Goal: Information Seeking & Learning: Learn about a topic

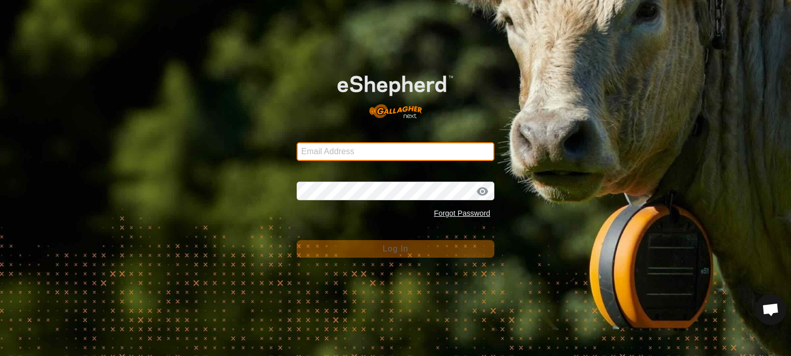
type input "[EMAIL_ADDRESS][DOMAIN_NAME]"
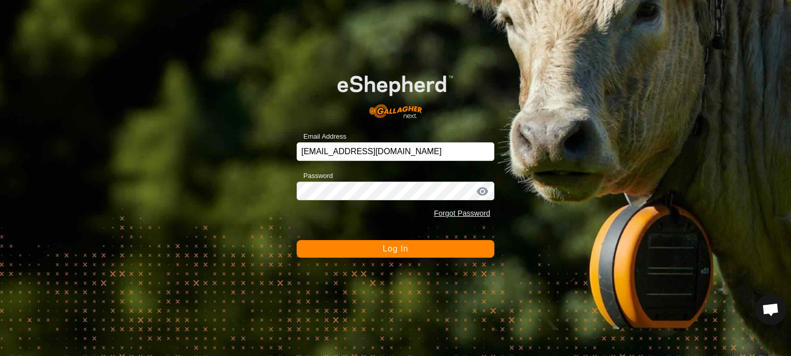
click at [419, 251] on button "Log In" at bounding box center [396, 249] width 198 height 18
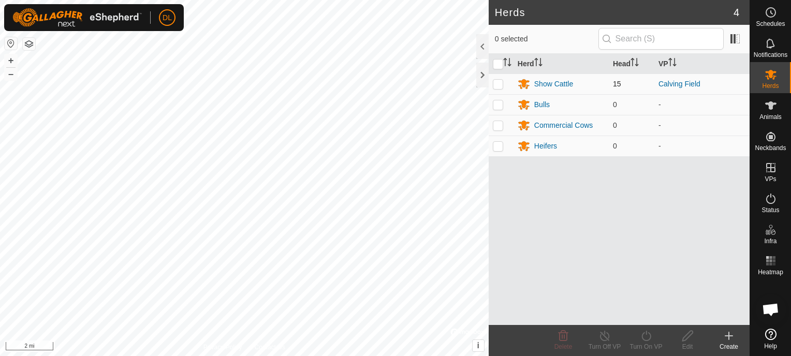
click at [501, 83] on p-checkbox at bounding box center [498, 84] width 10 height 8
click at [499, 83] on p-checkbox at bounding box center [498, 84] width 10 height 8
checkbox input "false"
click at [686, 84] on link "Calving Field" at bounding box center [680, 84] width 42 height 8
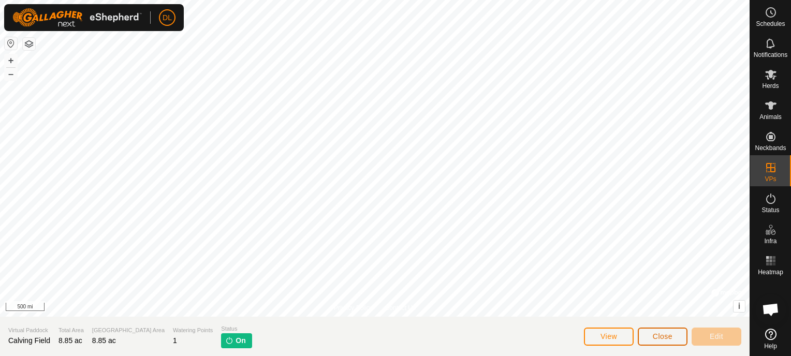
click at [661, 339] on span "Close" at bounding box center [663, 336] width 20 height 8
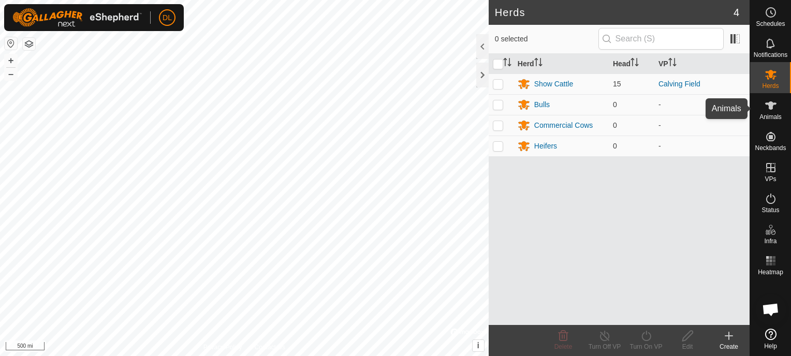
click at [772, 104] on icon at bounding box center [770, 105] width 11 height 8
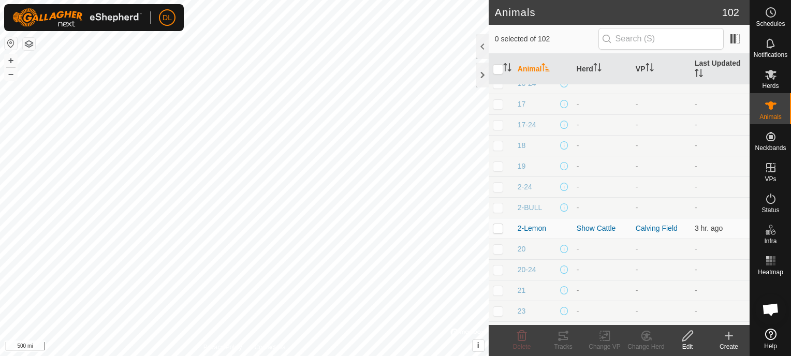
scroll to position [608, 0]
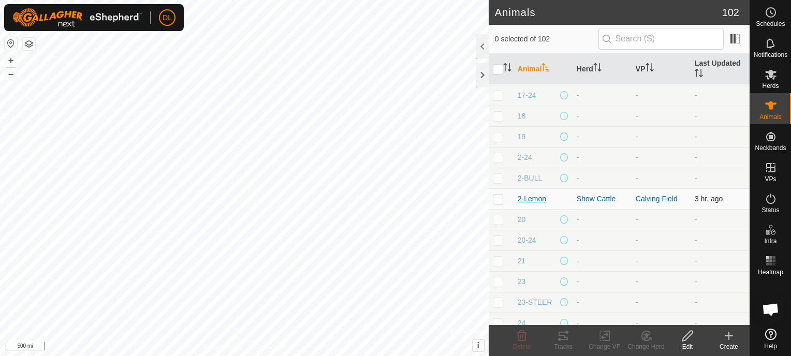
click at [524, 194] on span "2-Lemon" at bounding box center [532, 199] width 28 height 11
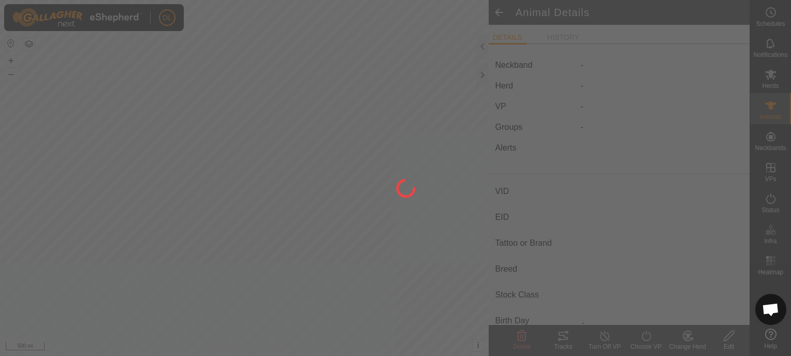
type input "2-Lemon"
type input "-"
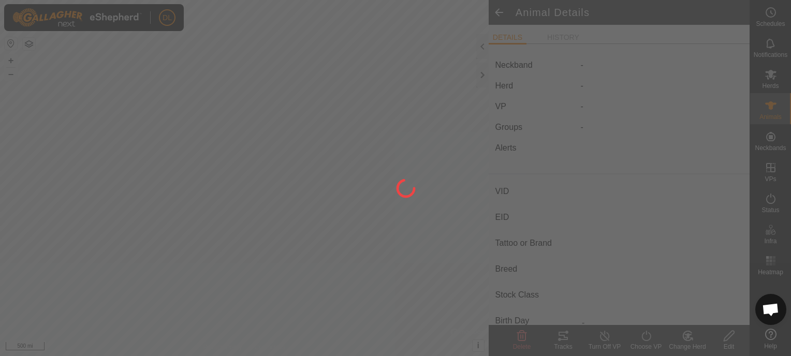
type input "0 kg"
type input "-"
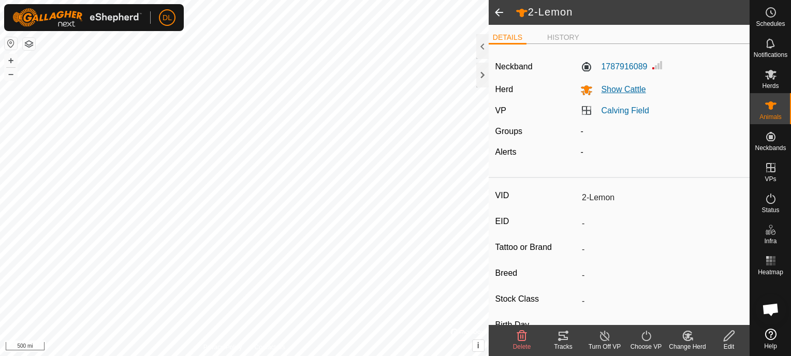
click at [628, 90] on span "Show Cattle" at bounding box center [619, 89] width 53 height 9
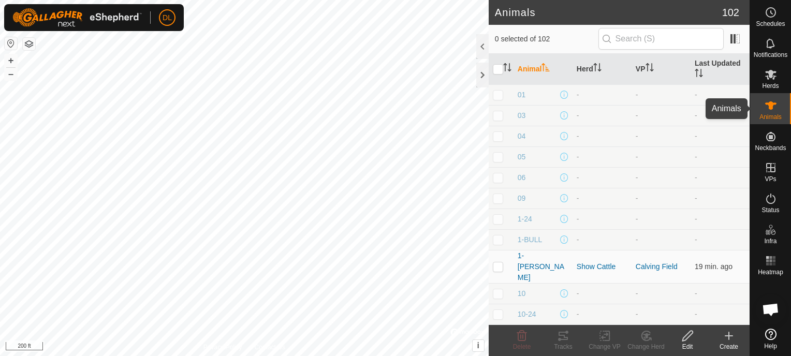
click at [768, 104] on icon at bounding box center [770, 105] width 11 height 8
click at [536, 259] on span "1-[PERSON_NAME]" at bounding box center [543, 267] width 51 height 33
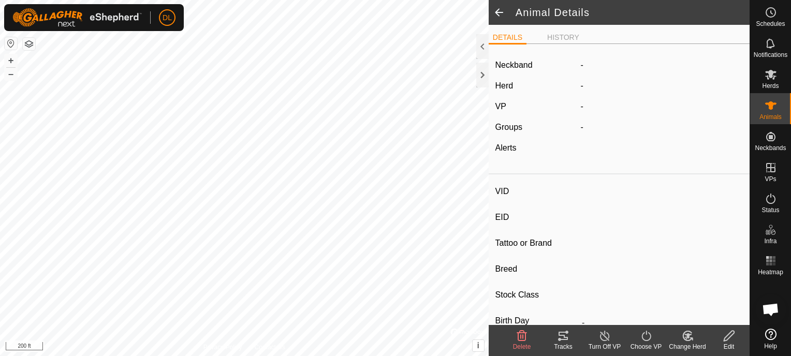
type input "1-[PERSON_NAME]"
type input "-"
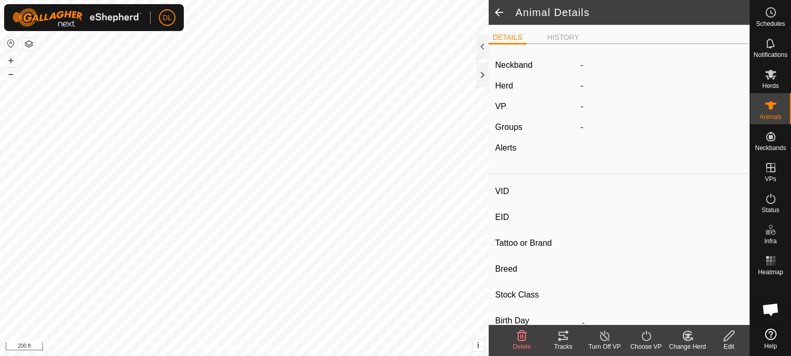
type input "Pregnant"
type input "0 kg"
type input "-"
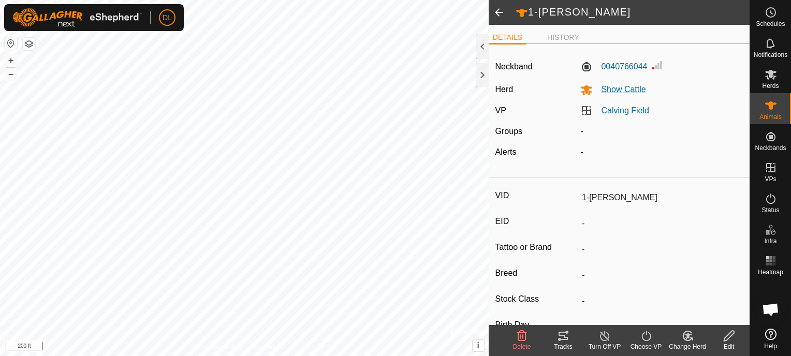
click at [621, 87] on span "Show Cattle" at bounding box center [619, 89] width 53 height 9
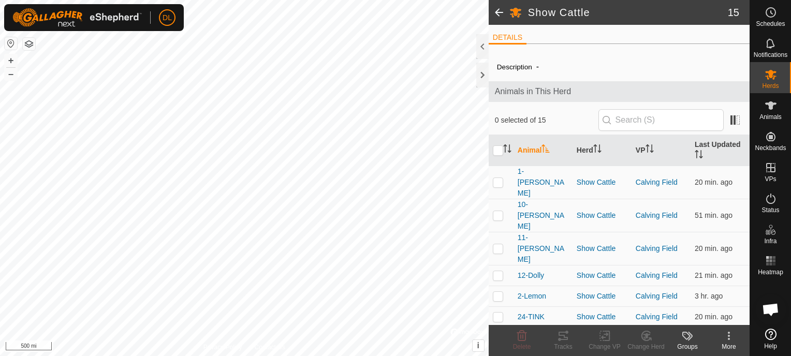
click at [0, 246] on html "DL Schedules Notifications Herds Animals Neckbands VPs Status Infra Heatmap Hel…" at bounding box center [395, 178] width 791 height 356
click at [0, 184] on html "DL Schedules Notifications Herds Animals Neckbands VPs Status Infra Heatmap Hel…" at bounding box center [395, 178] width 791 height 356
click at [0, 217] on html "DL Schedules Notifications Herds Animals Neckbands VPs Status Infra Heatmap Hel…" at bounding box center [395, 178] width 791 height 356
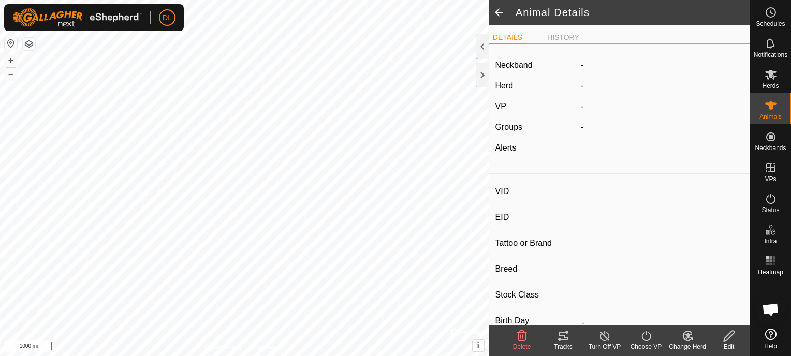
type input "24-TINK"
type input "-"
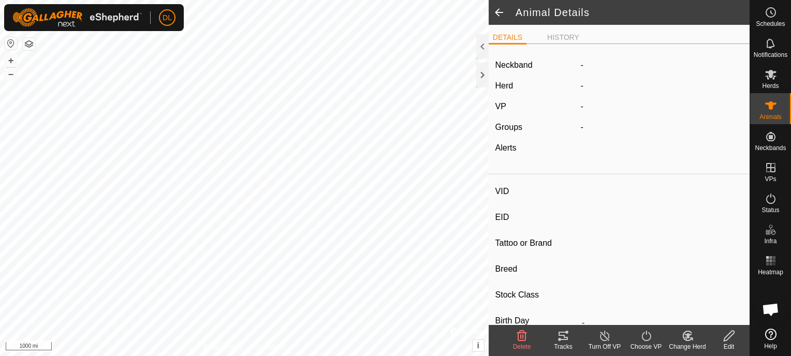
type input "0 kg"
type input "-"
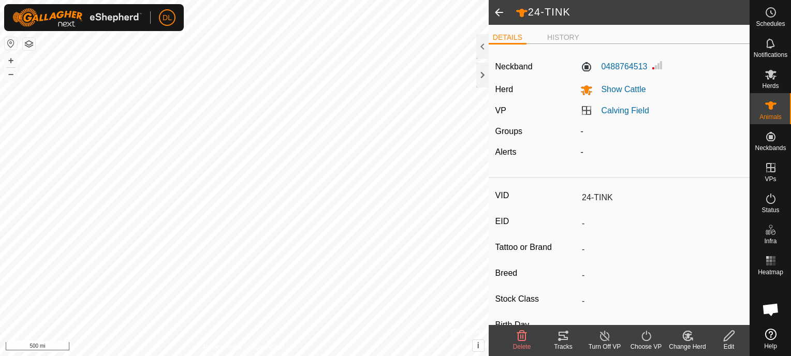
click at [0, 223] on html "DL Schedules Notifications Herds Animals Neckbands VPs Status Infra Heatmap Hel…" at bounding box center [395, 178] width 791 height 356
click at [12, 61] on button "+" at bounding box center [11, 60] width 12 height 12
click at [0, 71] on html "DL Schedules Notifications Herds Animals Neckbands VPs Status Infra Heatmap Hel…" at bounding box center [395, 178] width 791 height 356
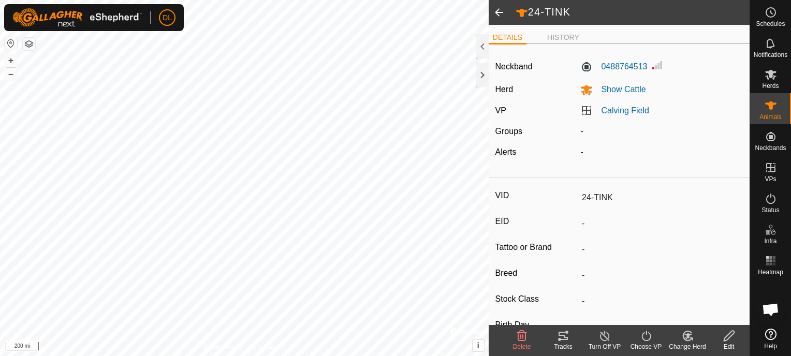
click at [0, 71] on html "DL Schedules Notifications Herds Animals Neckbands VPs Status Infra Heatmap Hel…" at bounding box center [395, 178] width 791 height 356
click at [499, 9] on span at bounding box center [499, 12] width 21 height 25
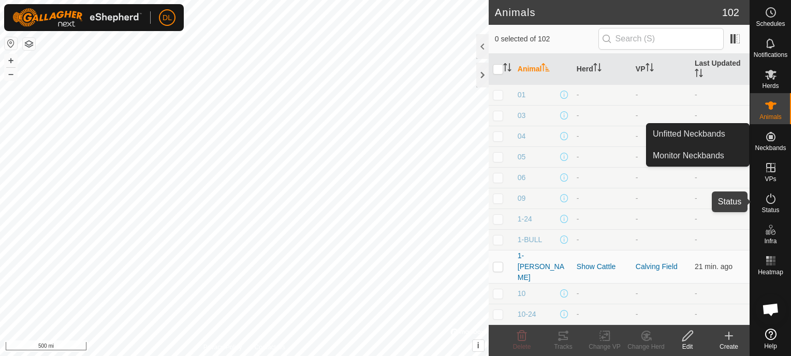
click at [772, 199] on icon at bounding box center [771, 199] width 12 height 12
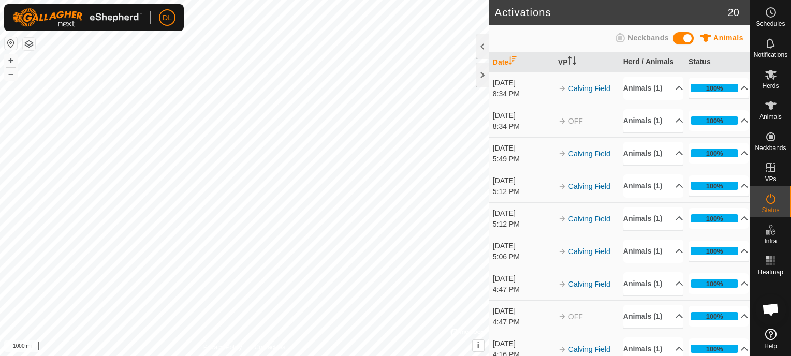
click at [0, 52] on html "DL Schedules Notifications Herds Animals Neckbands VPs Status Infra Heatmap Hel…" at bounding box center [395, 178] width 791 height 356
click at [490, 216] on div "Activations 20 Animals Neckbands Date VP Herd / Animals Status [DATE] 8:34 PM C…" at bounding box center [375, 178] width 750 height 356
click at [280, 356] on html "DL Schedules Notifications Herds Animals Neckbands VPs Status Infra Heatmap Hel…" at bounding box center [395, 178] width 791 height 356
click at [296, 356] on html "DL Schedules Notifications Herds Animals Neckbands VPs Status Infra Heatmap Hel…" at bounding box center [395, 178] width 791 height 356
